Goal: Information Seeking & Learning: Obtain resource

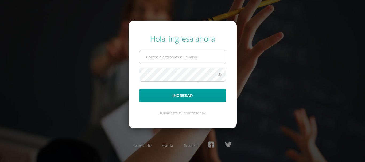
type input "[EMAIL_ADDRESS][DOMAIN_NAME]"
click at [183, 61] on input "COS00335@osoriosandoval.edu.gt" at bounding box center [182, 56] width 86 height 13
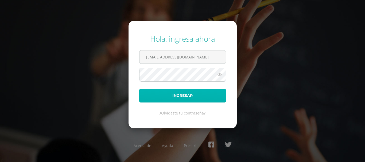
click at [178, 94] on button "Ingresar" at bounding box center [182, 96] width 87 height 14
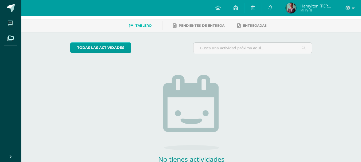
scroll to position [56, 0]
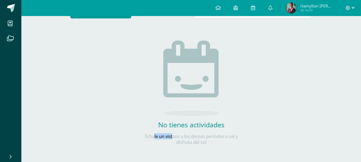
drag, startPoint x: 152, startPoint y: 134, endPoint x: 165, endPoint y: 136, distance: 12.4
click at [167, 136] on p "Échale un vistazo a los demás períodos o sal y disfruta del sol" at bounding box center [191, 140] width 107 height 12
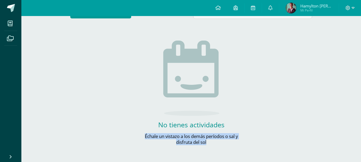
drag, startPoint x: 123, startPoint y: 131, endPoint x: 215, endPoint y: 149, distance: 93.7
click at [215, 149] on div "todas las Actividades No tienes actividades Échale un vistazo a los demás perío…" at bounding box center [191, 79] width 263 height 165
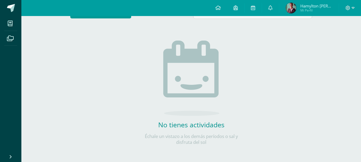
click at [140, 93] on div "No tienes actividades Échale un vistazo a los demás períodos o sal y disfruta d…" at bounding box center [191, 84] width 107 height 122
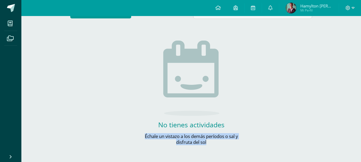
drag, startPoint x: 234, startPoint y: 147, endPoint x: 125, endPoint y: 132, distance: 110.5
click at [125, 132] on div "todas las Actividades No tienes actividades Échale un vistazo a los demás perío…" at bounding box center [191, 79] width 263 height 165
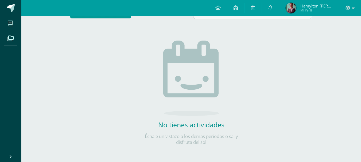
click at [127, 116] on div "todas las Actividades No tienes actividades Échale un vistazo a los demás perío…" at bounding box center [191, 79] width 263 height 165
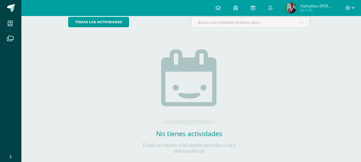
scroll to position [56, 2]
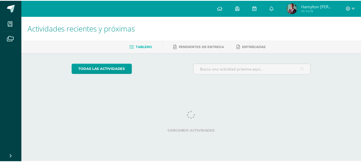
scroll to position [0, 4]
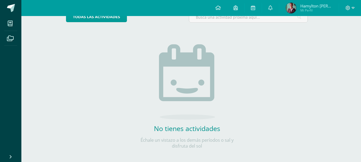
scroll to position [56, 4]
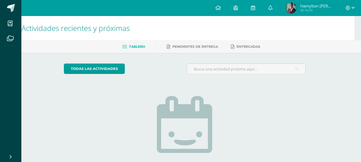
scroll to position [56, 6]
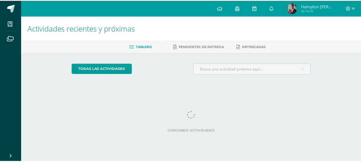
scroll to position [0, 9]
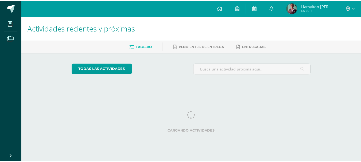
scroll to position [0, 9]
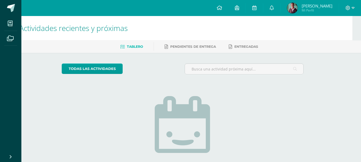
scroll to position [53, 9]
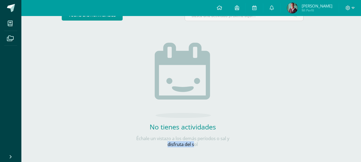
drag, startPoint x: 140, startPoint y: 143, endPoint x: 195, endPoint y: 142, distance: 55.0
click at [195, 142] on p "Échale un vistazo a los demás períodos o sal y disfruta del sol" at bounding box center [182, 142] width 107 height 12
drag, startPoint x: 195, startPoint y: 137, endPoint x: 211, endPoint y: 138, distance: 15.2
click at [225, 142] on p "Échale un vistazo a los demás períodos o sal y disfruta del sol" at bounding box center [182, 142] width 107 height 12
click at [238, 115] on div "todas las Actividades No tienes actividades Échale un vistazo a los demás perío…" at bounding box center [182, 81] width 263 height 165
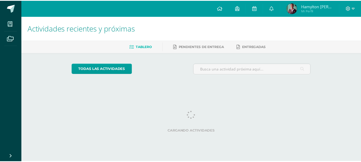
scroll to position [0, 11]
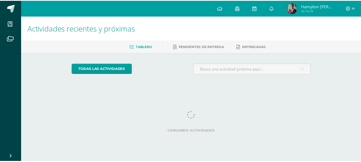
scroll to position [0, 11]
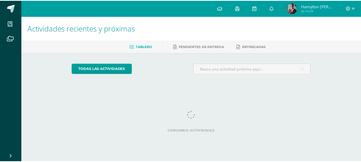
scroll to position [0, 11]
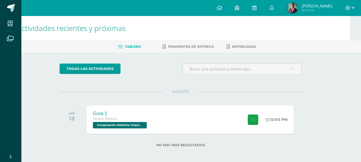
click at [174, 124] on div "Guía 1 Tercero Básicos Computación Robótica 'Arquimedes' 12:00 PM Guía 1 Comput…" at bounding box center [190, 119] width 207 height 29
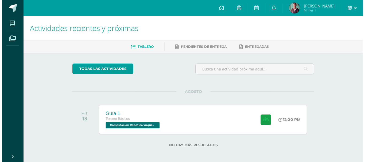
scroll to position [0, 0]
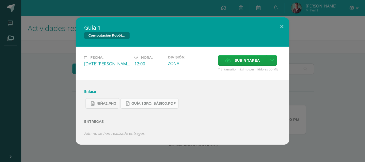
click at [146, 101] on link "Guía 1 3ro. Básico.pdf" at bounding box center [149, 103] width 58 height 10
click at [55, 98] on div "Guía 1 Computación Robótica Fecha: Miércoles 13 de Agosto Hora: 12:00 División:…" at bounding box center [182, 80] width 360 height 127
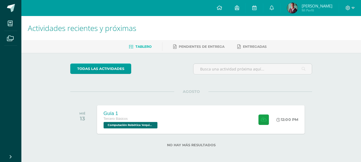
click at [134, 116] on div "Guía 1" at bounding box center [131, 114] width 55 height 6
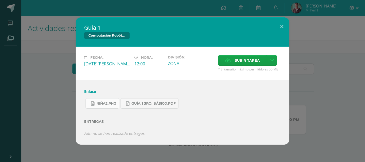
click at [96, 101] on link "niña2.png" at bounding box center [102, 103] width 34 height 10
